Goal: Task Accomplishment & Management: Complete application form

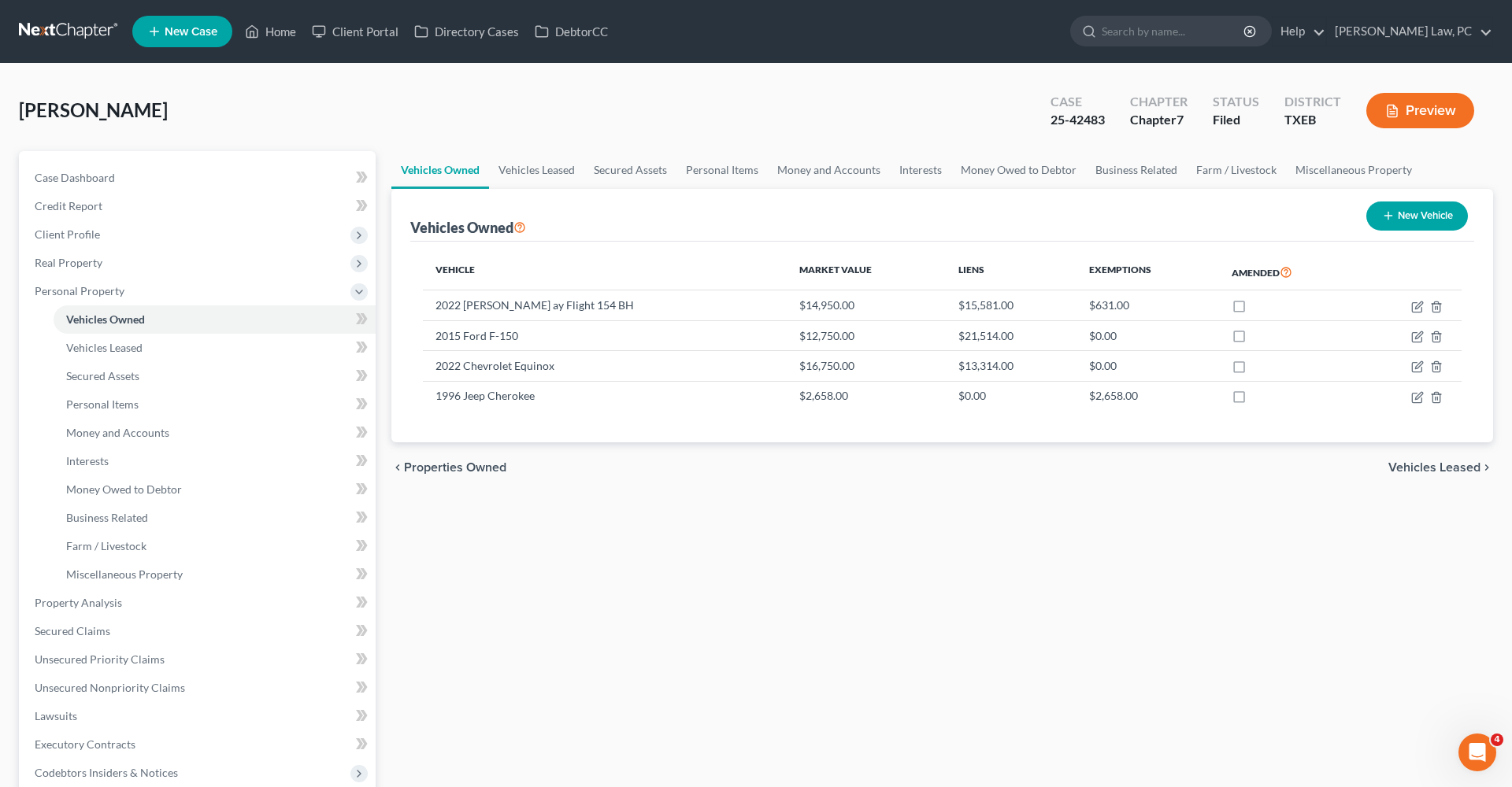
click at [74, 28] on link at bounding box center [69, 32] width 100 height 28
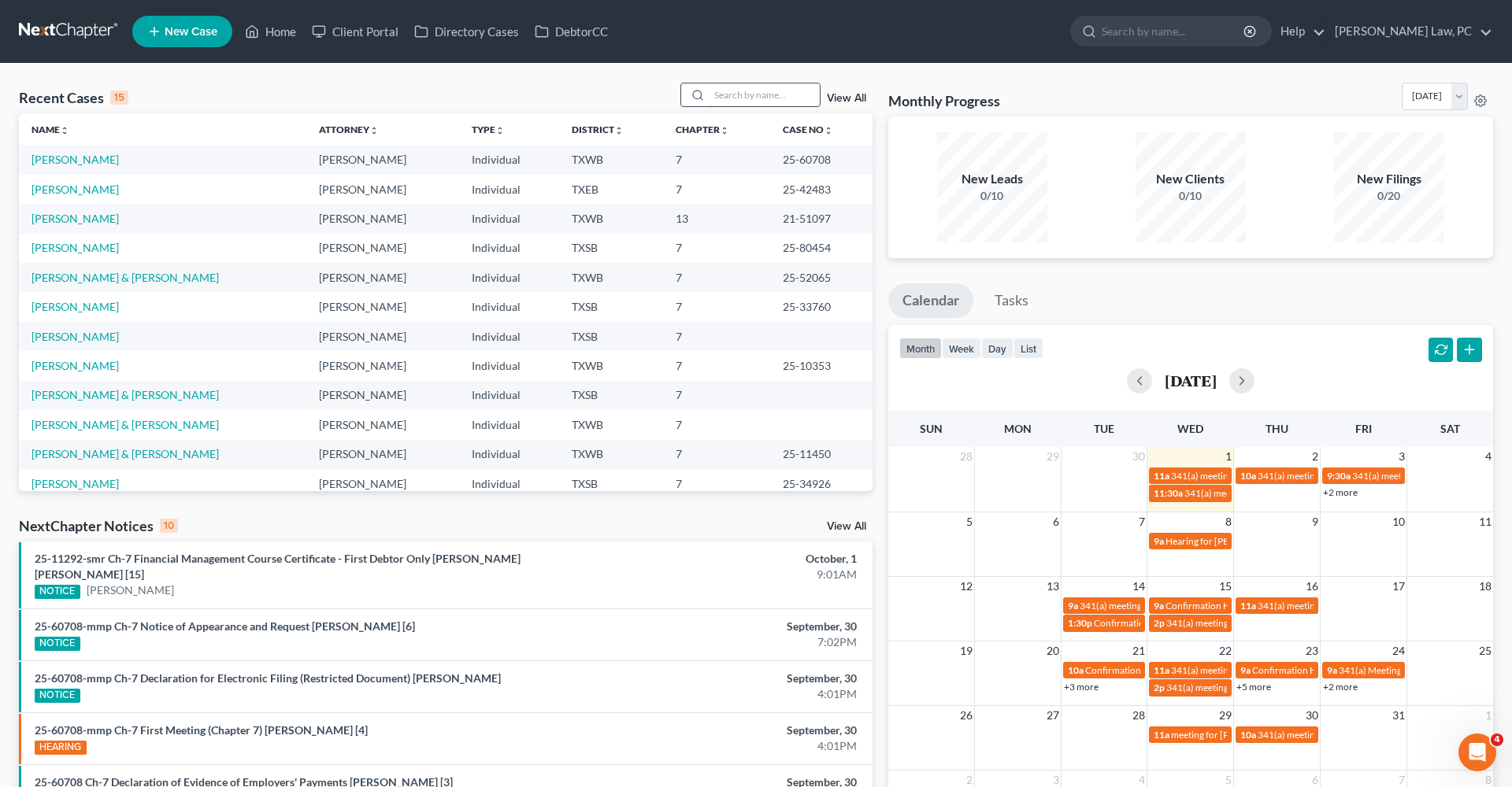
click at [732, 100] on input "search" at bounding box center [765, 95] width 110 height 23
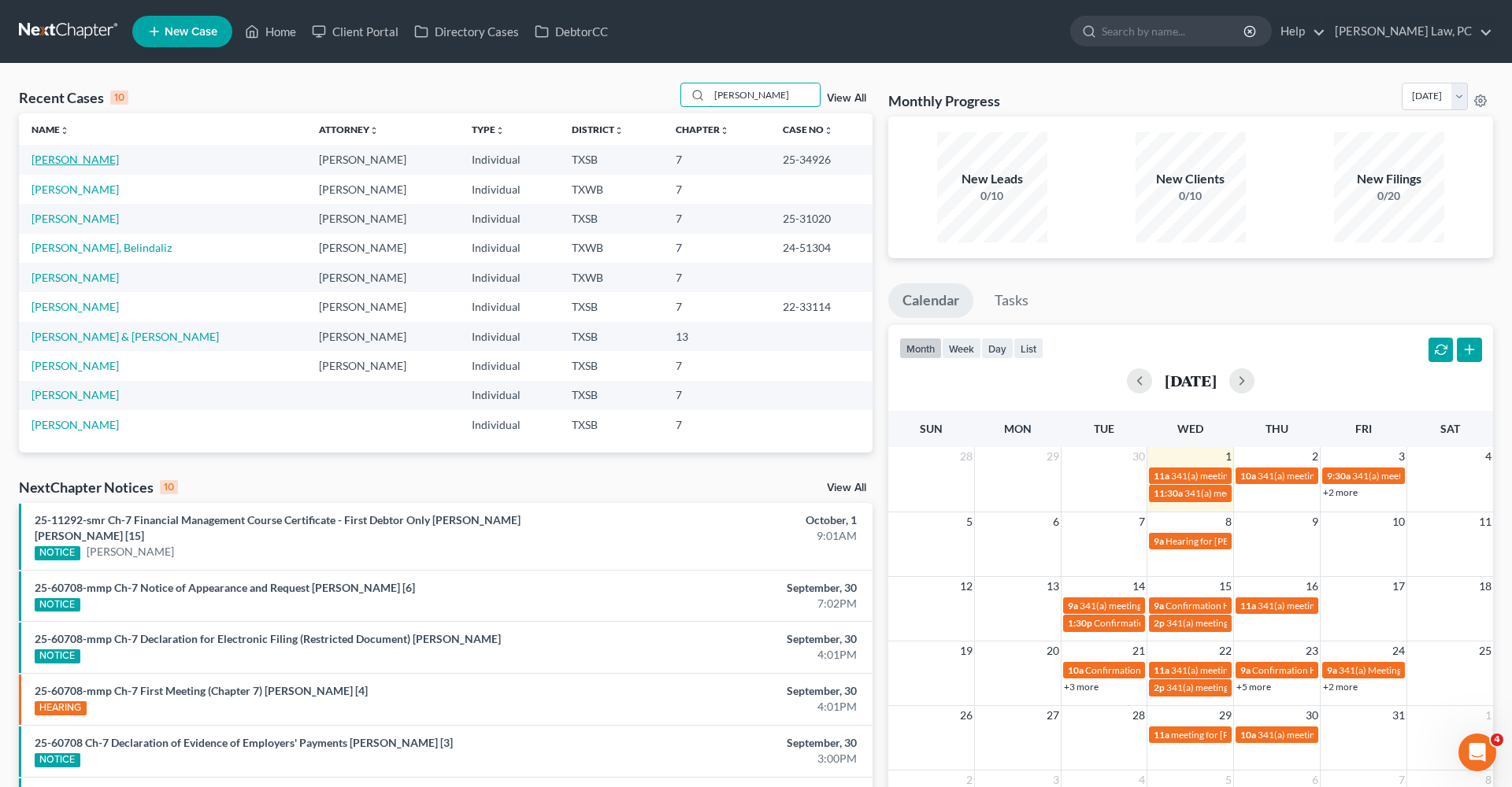
type input "[PERSON_NAME]"
click at [61, 163] on link "[PERSON_NAME]" at bounding box center [75, 159] width 87 height 13
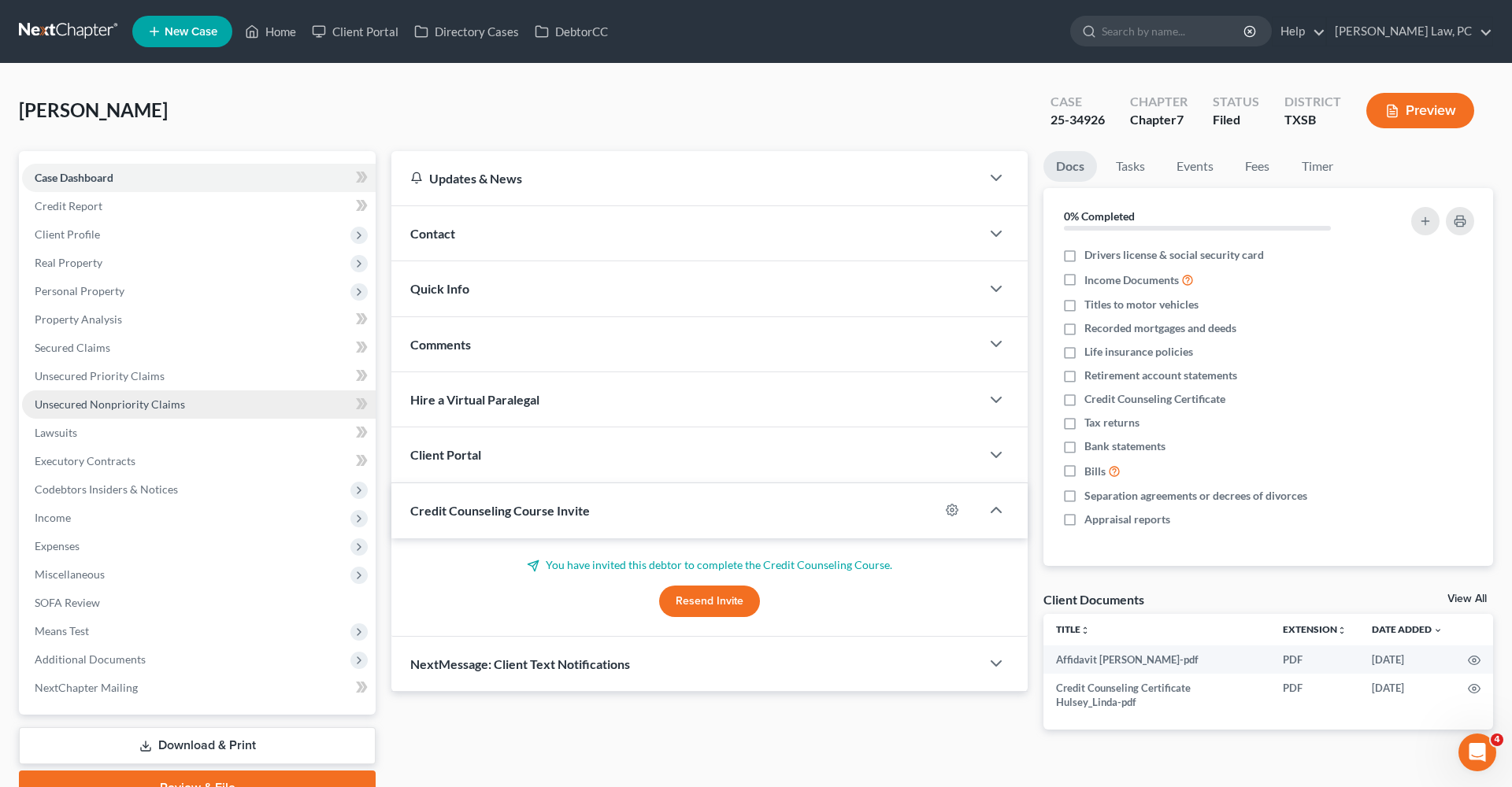
click at [91, 405] on span "Unsecured Nonpriority Claims" at bounding box center [110, 404] width 150 height 13
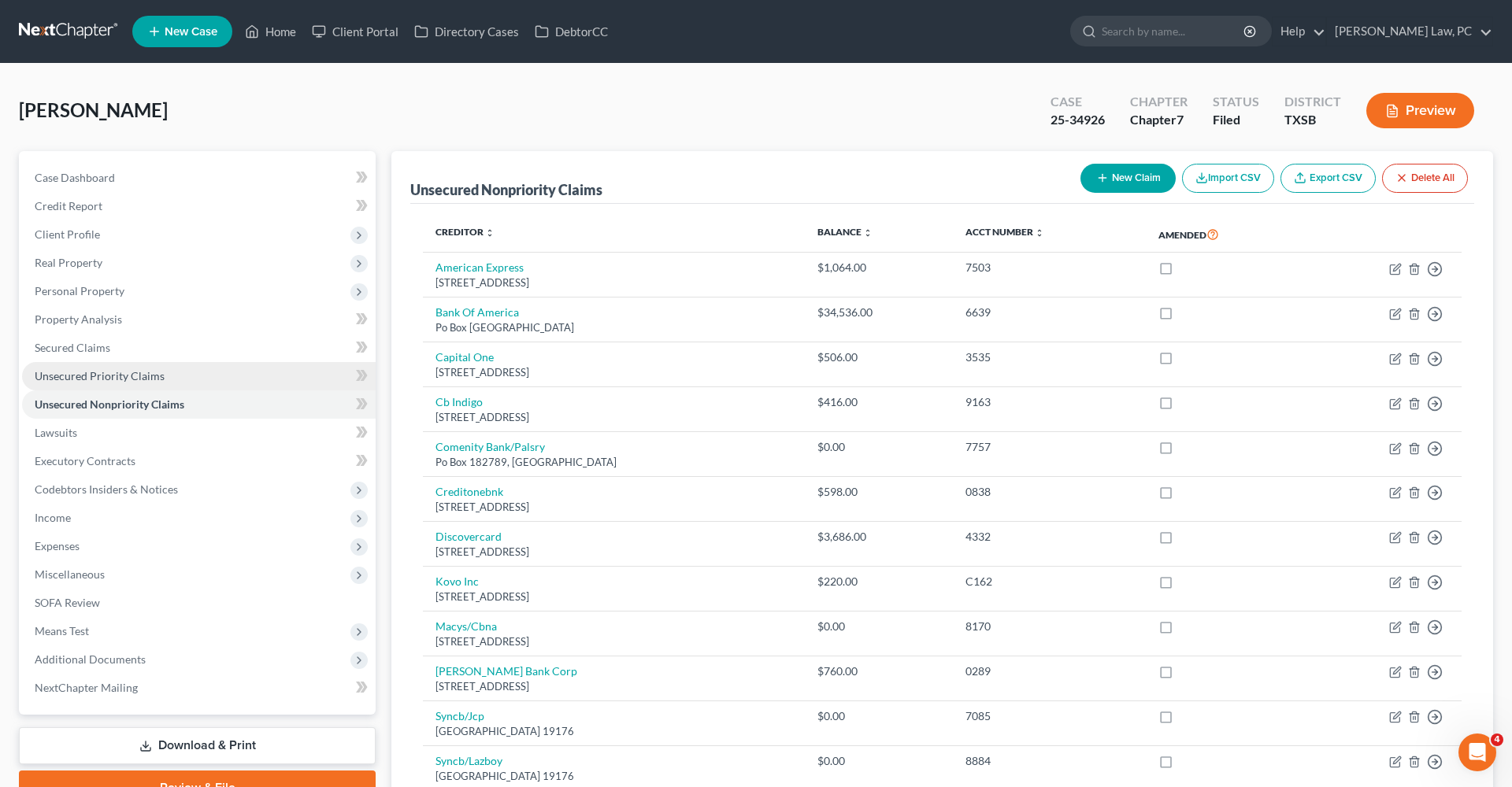
click at [109, 376] on span "Unsecured Priority Claims" at bounding box center [100, 376] width 130 height 13
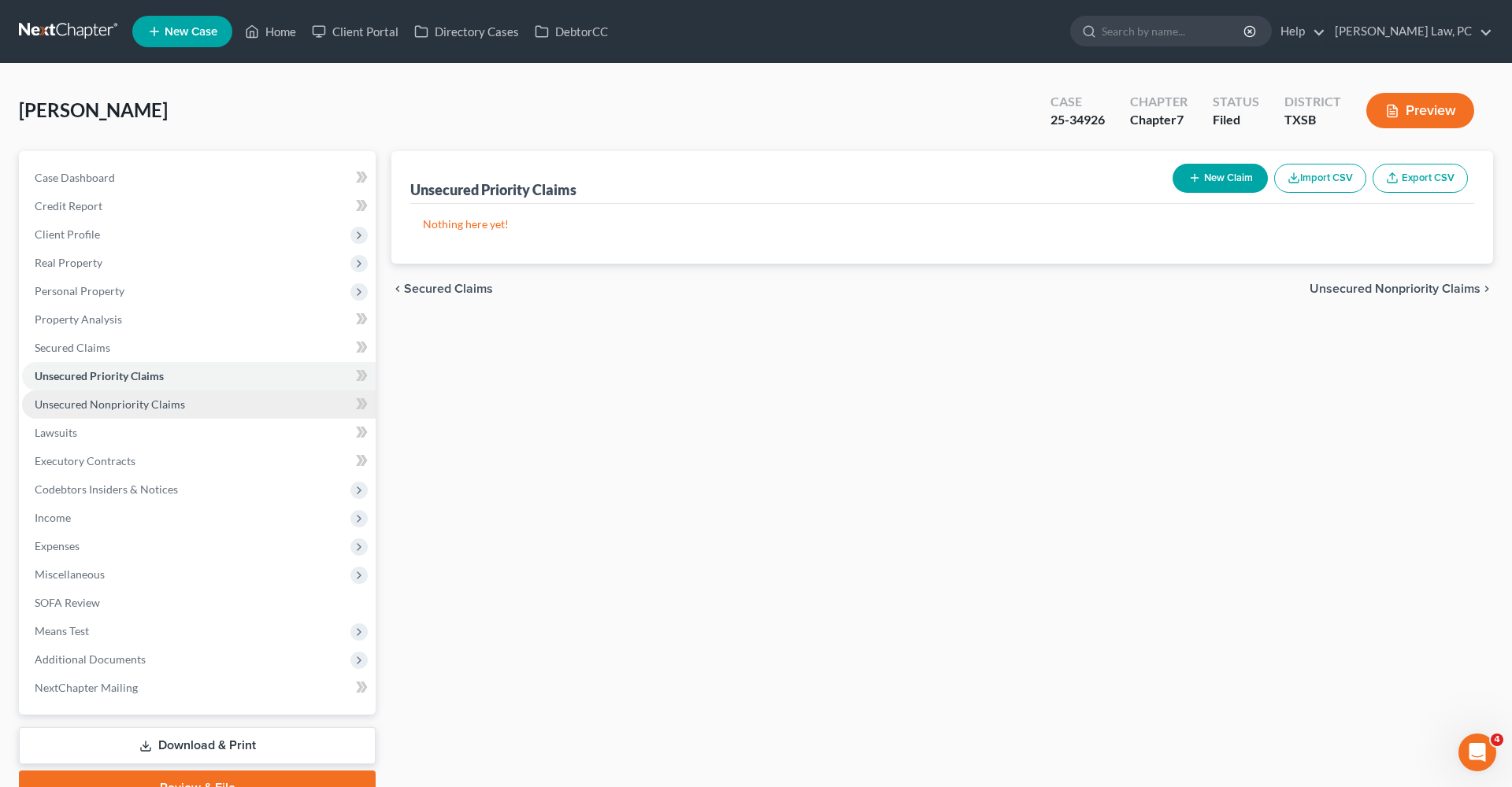
click at [102, 408] on span "Unsecured Nonpriority Claims" at bounding box center [110, 404] width 150 height 13
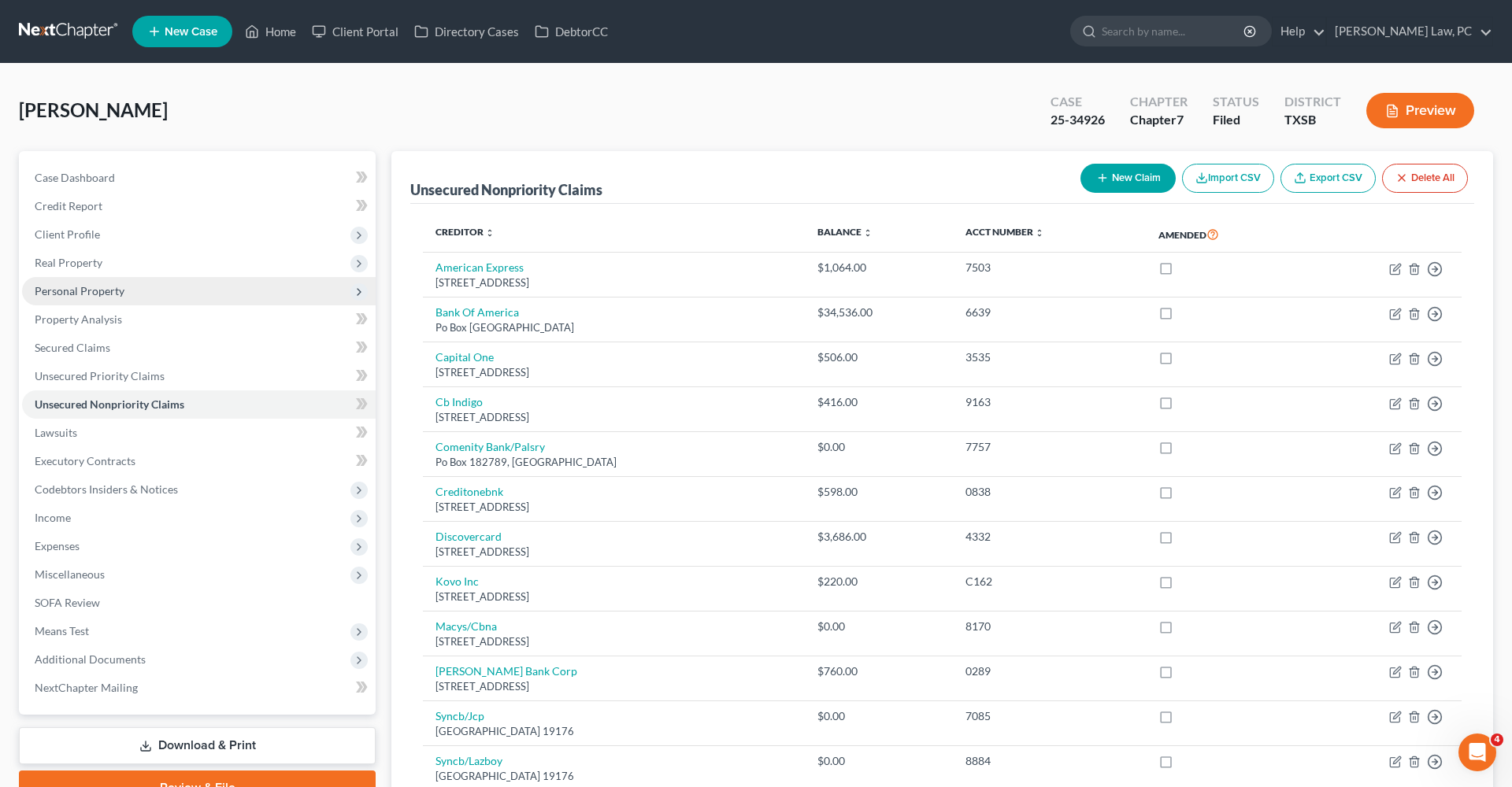
click at [72, 286] on span "Personal Property" at bounding box center [80, 291] width 90 height 13
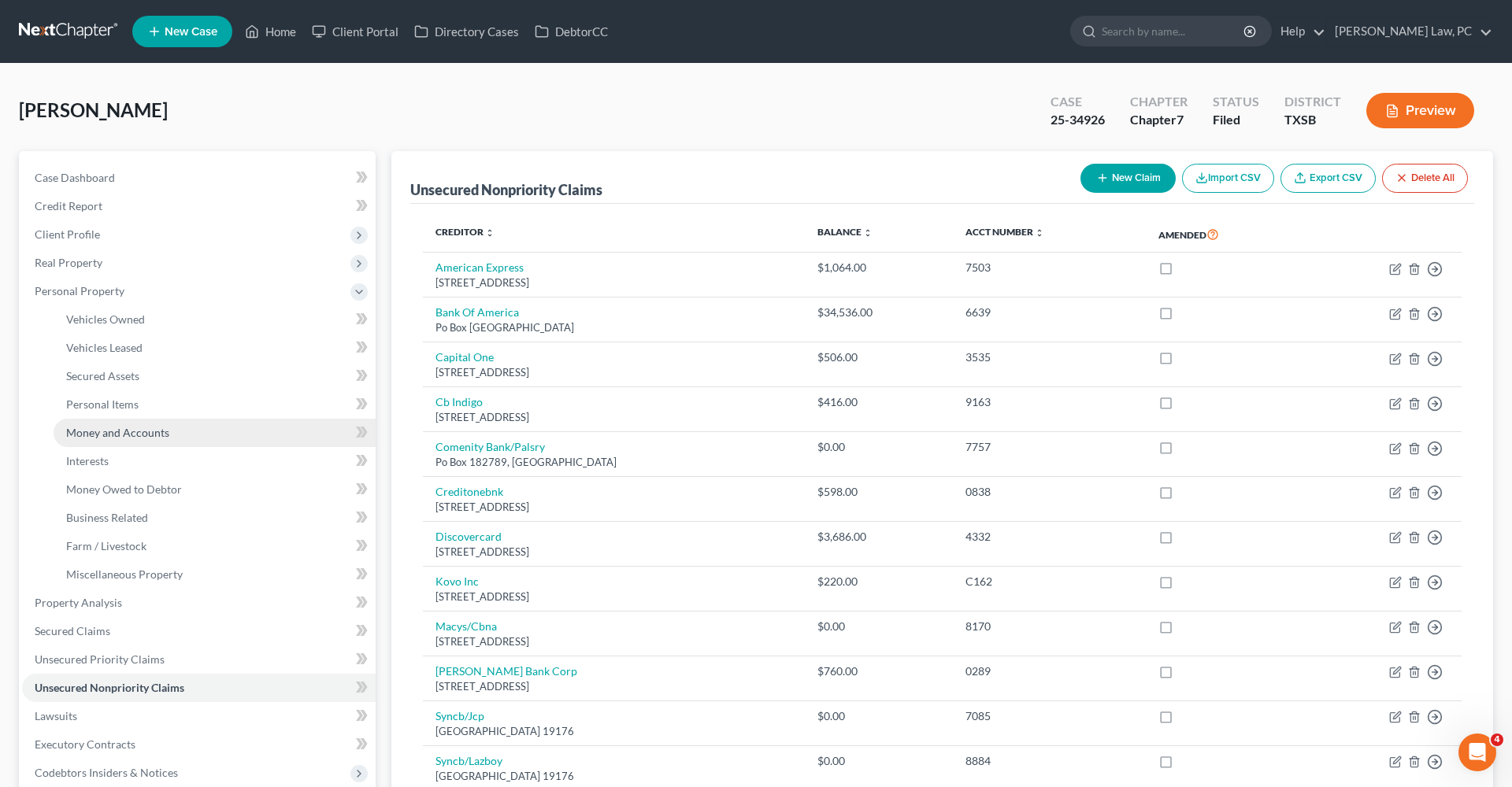
click at [100, 432] on span "Money and Accounts" at bounding box center [118, 433] width 103 height 13
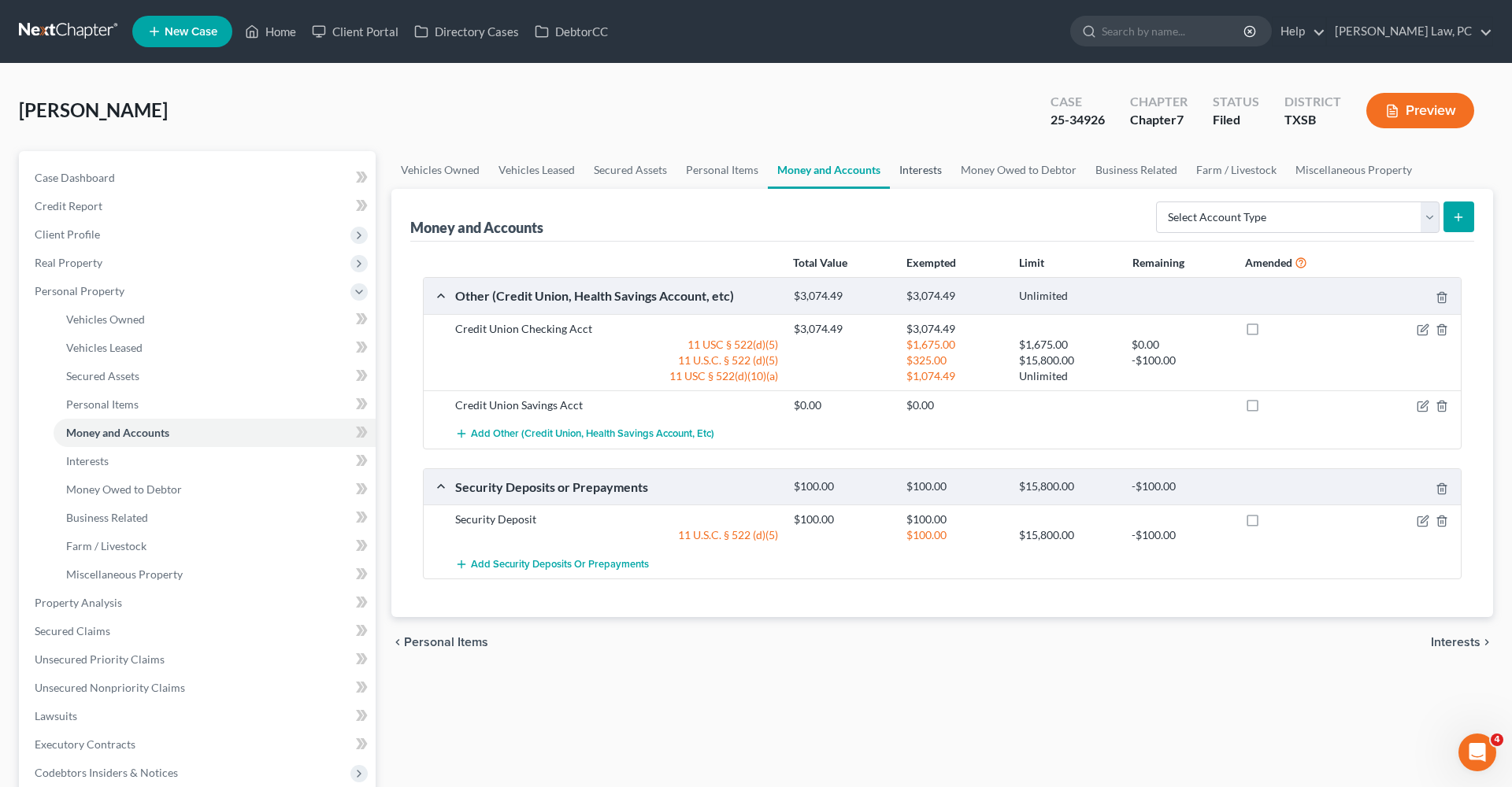
click at [899, 169] on link "Interests" at bounding box center [921, 170] width 61 height 38
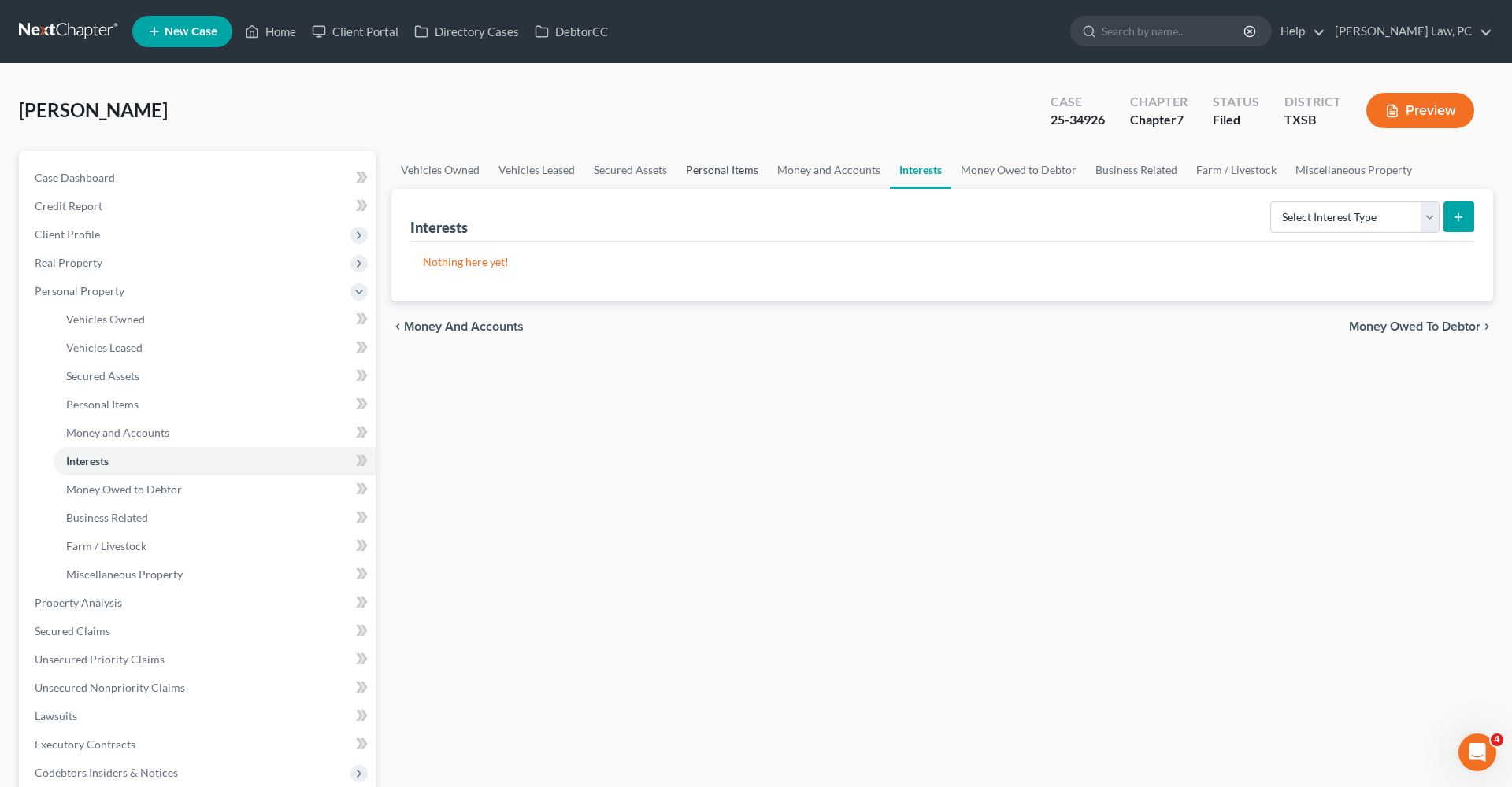
click at [721, 155] on link "Personal Items" at bounding box center [722, 170] width 91 height 38
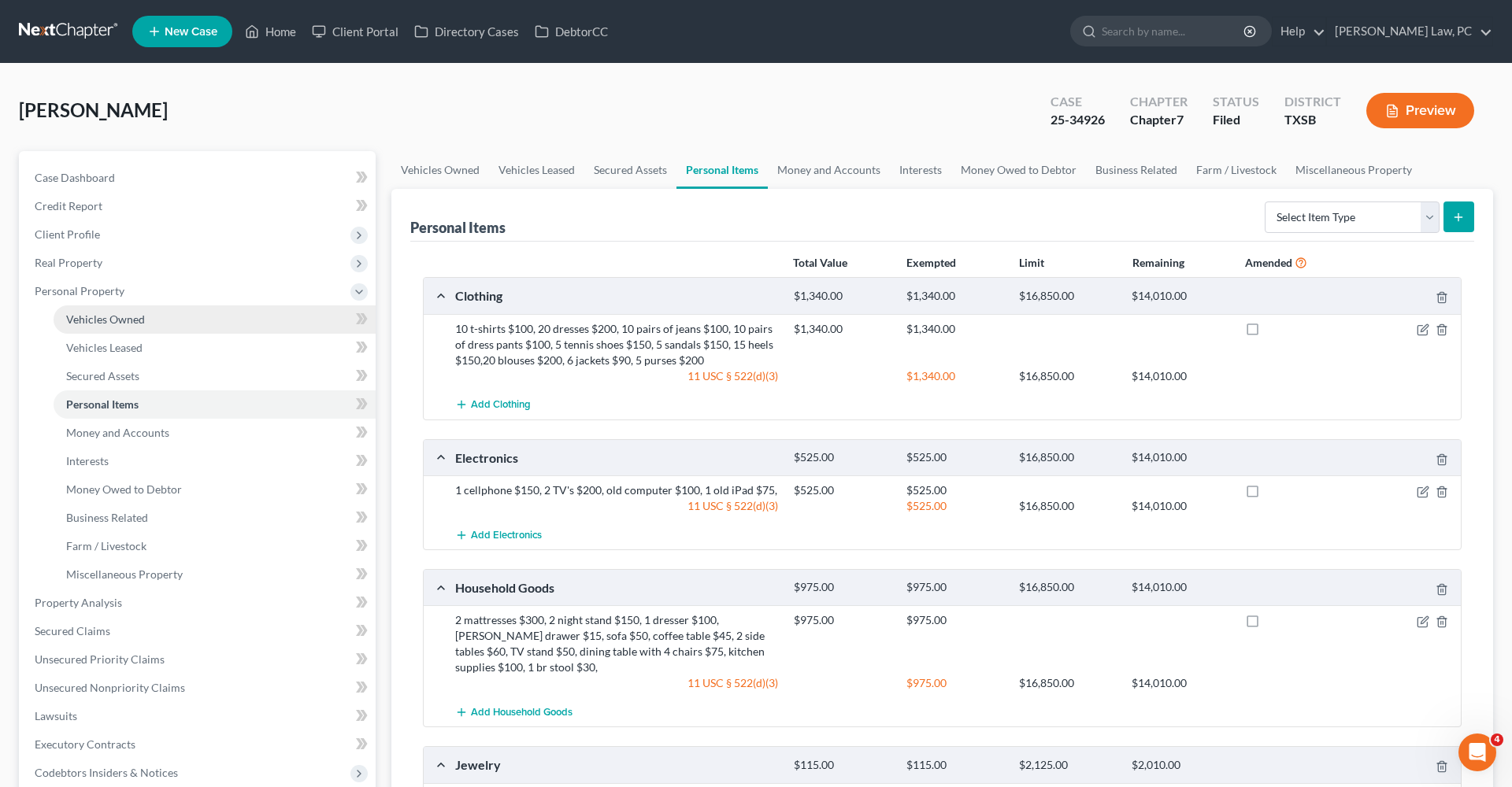
click at [115, 319] on span "Vehicles Owned" at bounding box center [105, 320] width 79 height 13
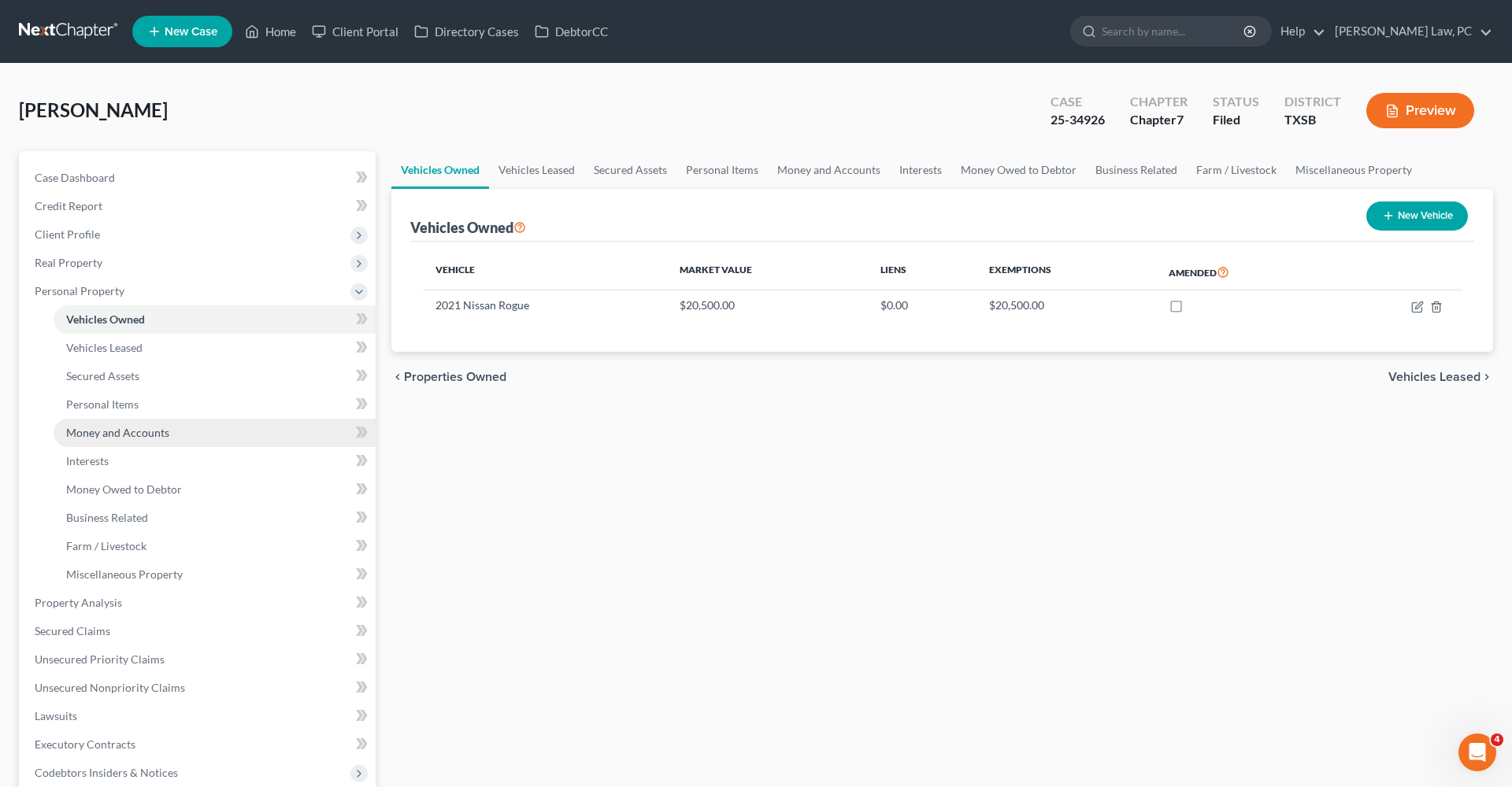
click at [120, 431] on span "Money and Accounts" at bounding box center [118, 433] width 103 height 13
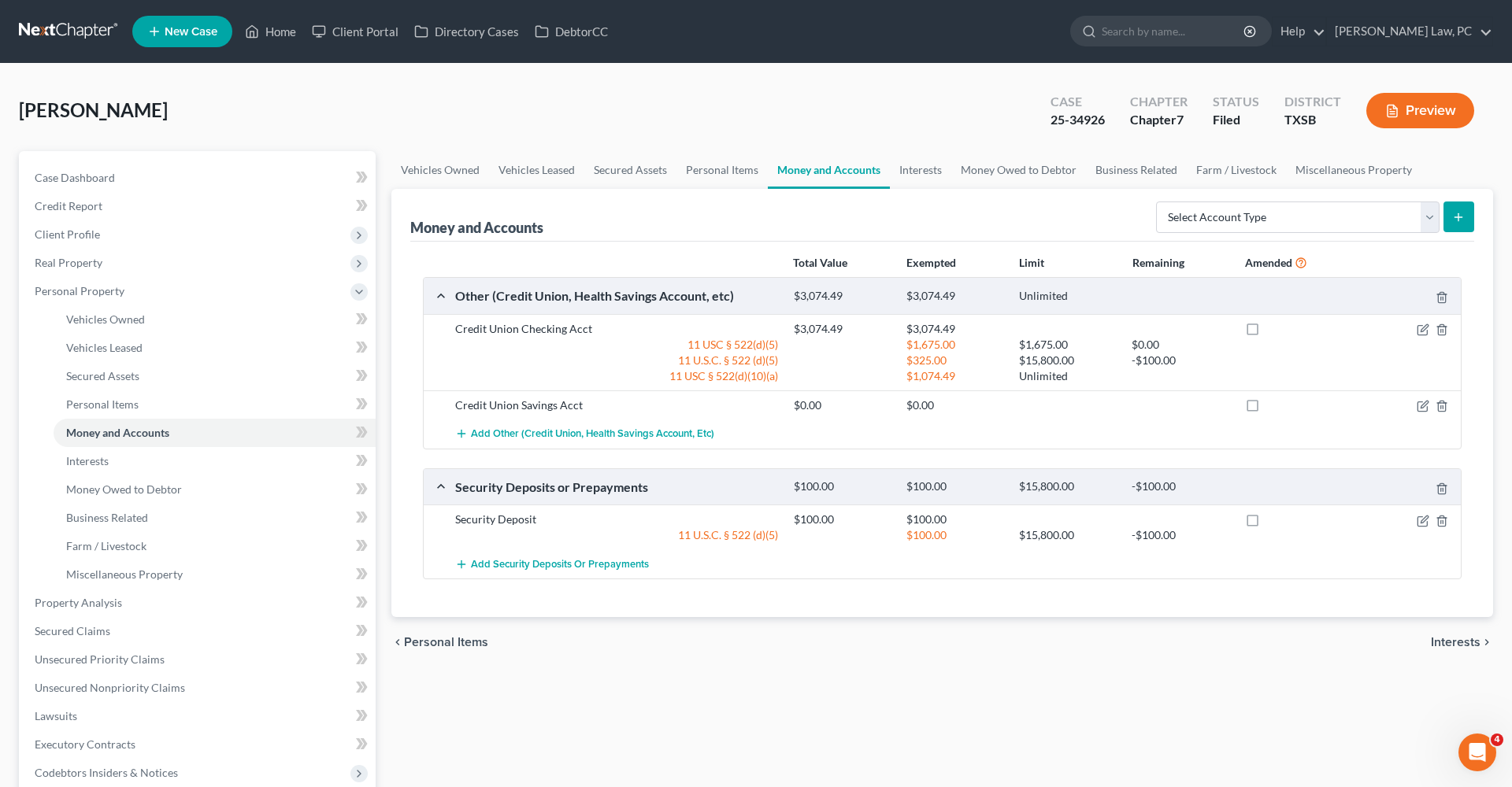
click at [60, 36] on link at bounding box center [69, 32] width 100 height 28
